Goal: Transaction & Acquisition: Book appointment/travel/reservation

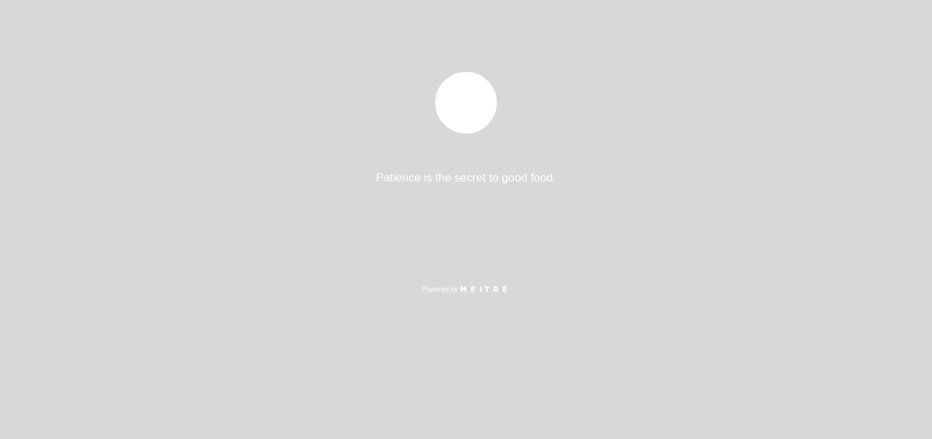
select select "es"
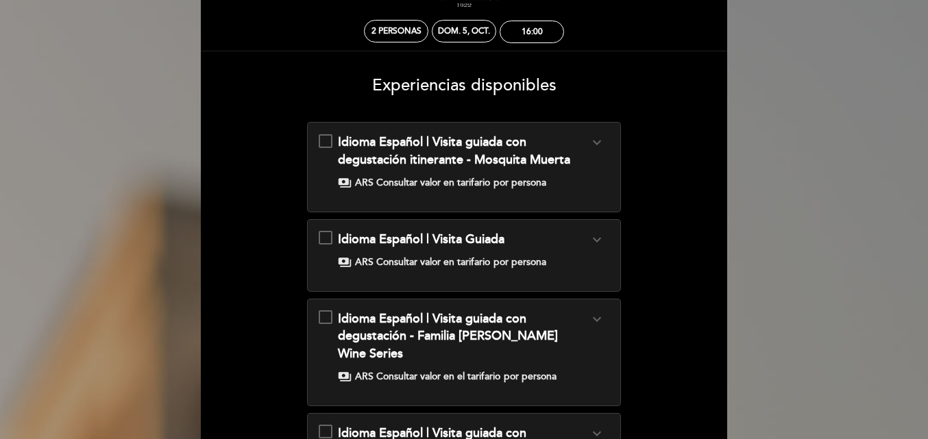
scroll to position [82, 0]
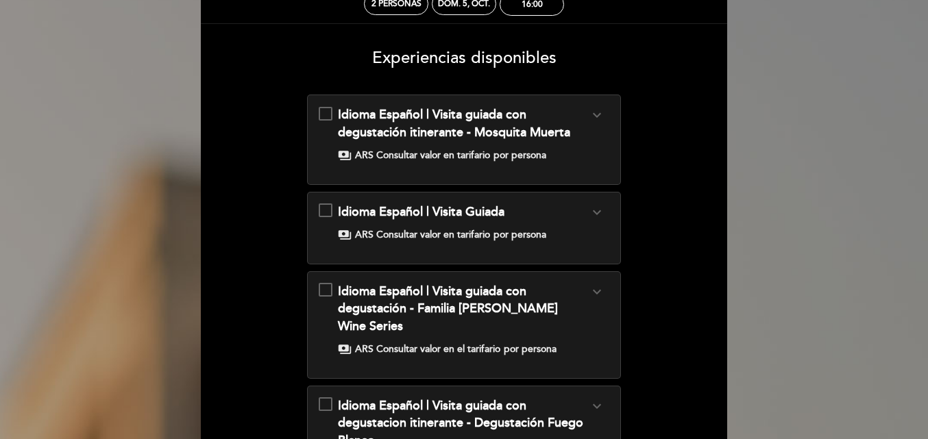
click at [596, 121] on icon "expand_more" at bounding box center [597, 115] width 16 height 16
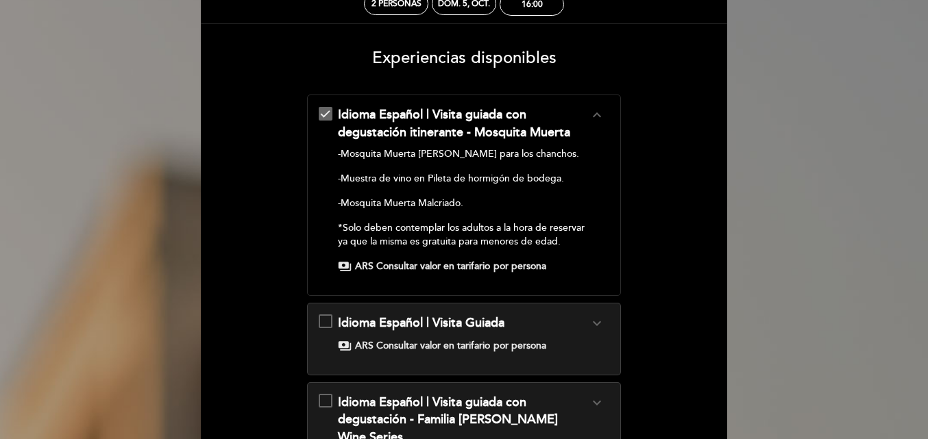
click at [424, 267] on span "ARS Consultar valor en tarifario" at bounding box center [422, 267] width 135 height 14
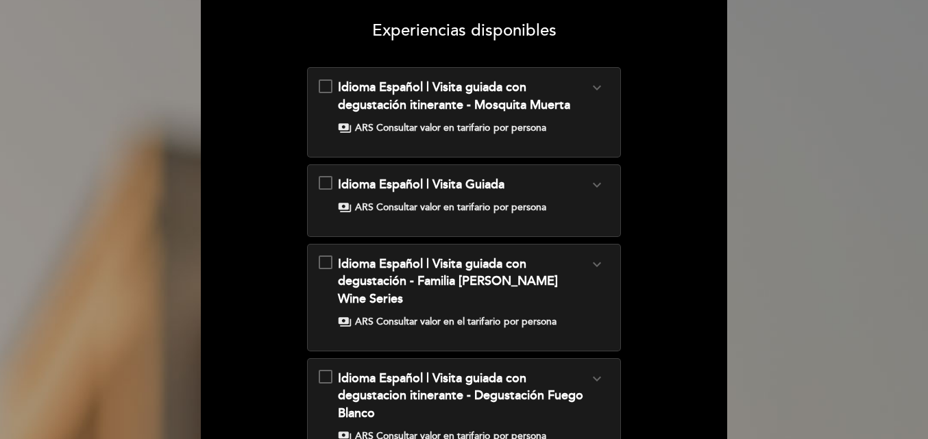
scroll to position [137, 0]
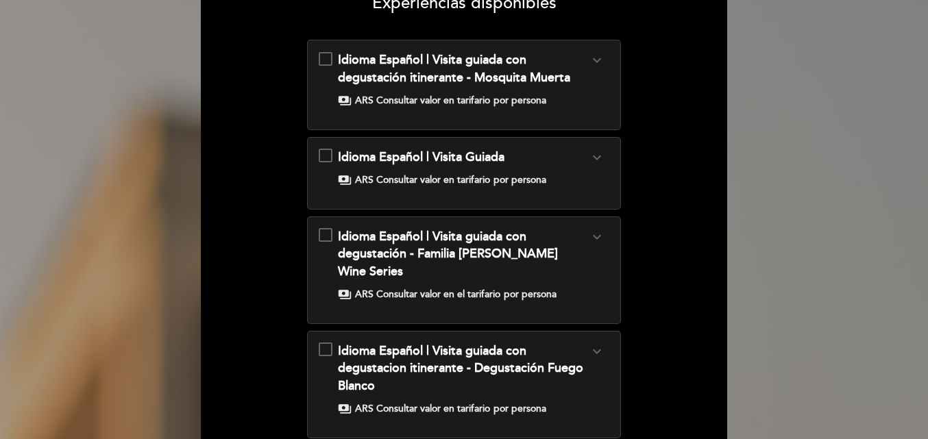
click at [324, 62] on div "Idioma Español | Visita guiada con degustación itinerante - Mosquita Muerta exp…" at bounding box center [464, 79] width 291 height 56
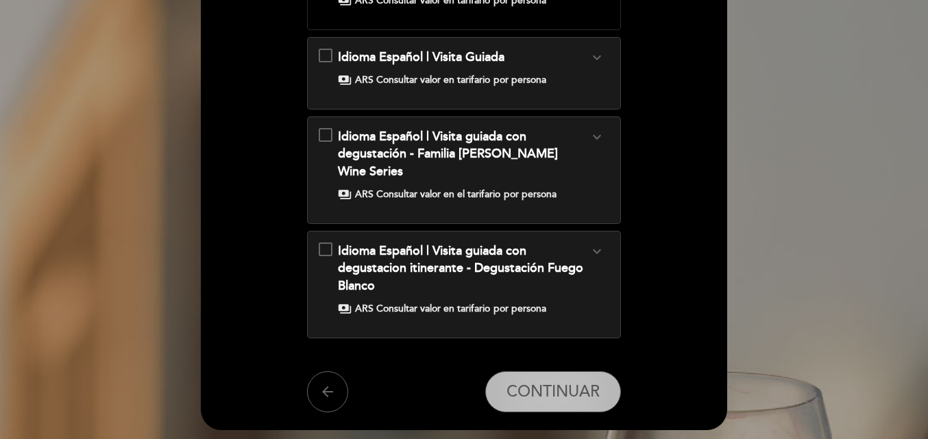
click at [524, 383] on span "CONTINUAR" at bounding box center [553, 392] width 93 height 19
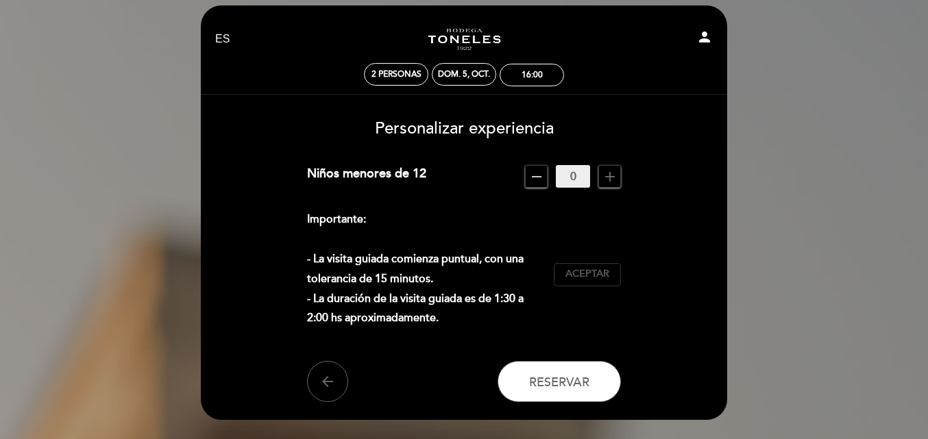
click at [589, 278] on span "Aceptar" at bounding box center [588, 274] width 44 height 14
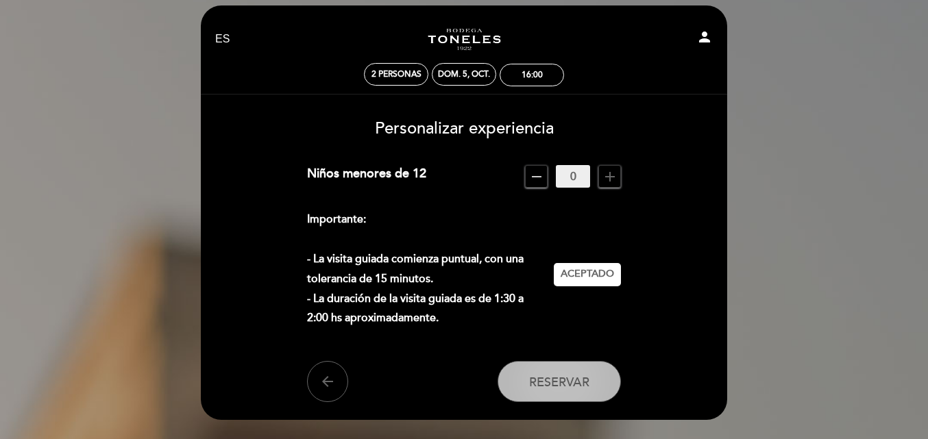
click at [531, 380] on span "Reservar" at bounding box center [559, 381] width 60 height 15
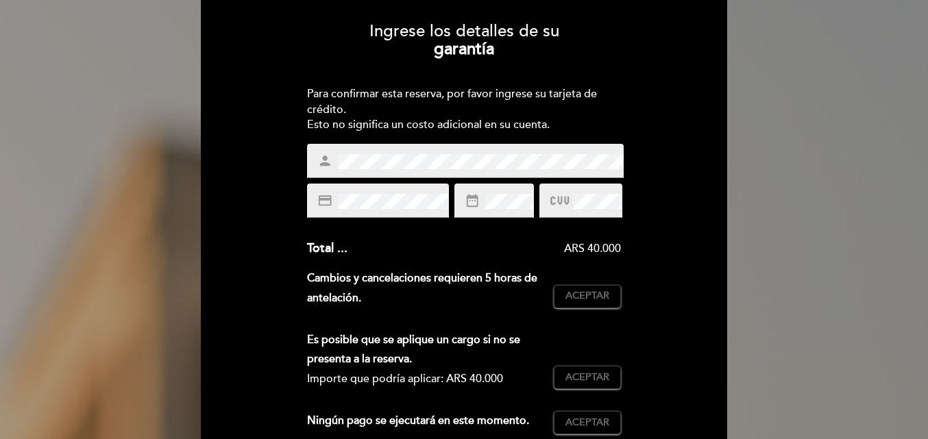
scroll to position [89, 0]
